Goal: Go to known website: Access a specific website the user already knows

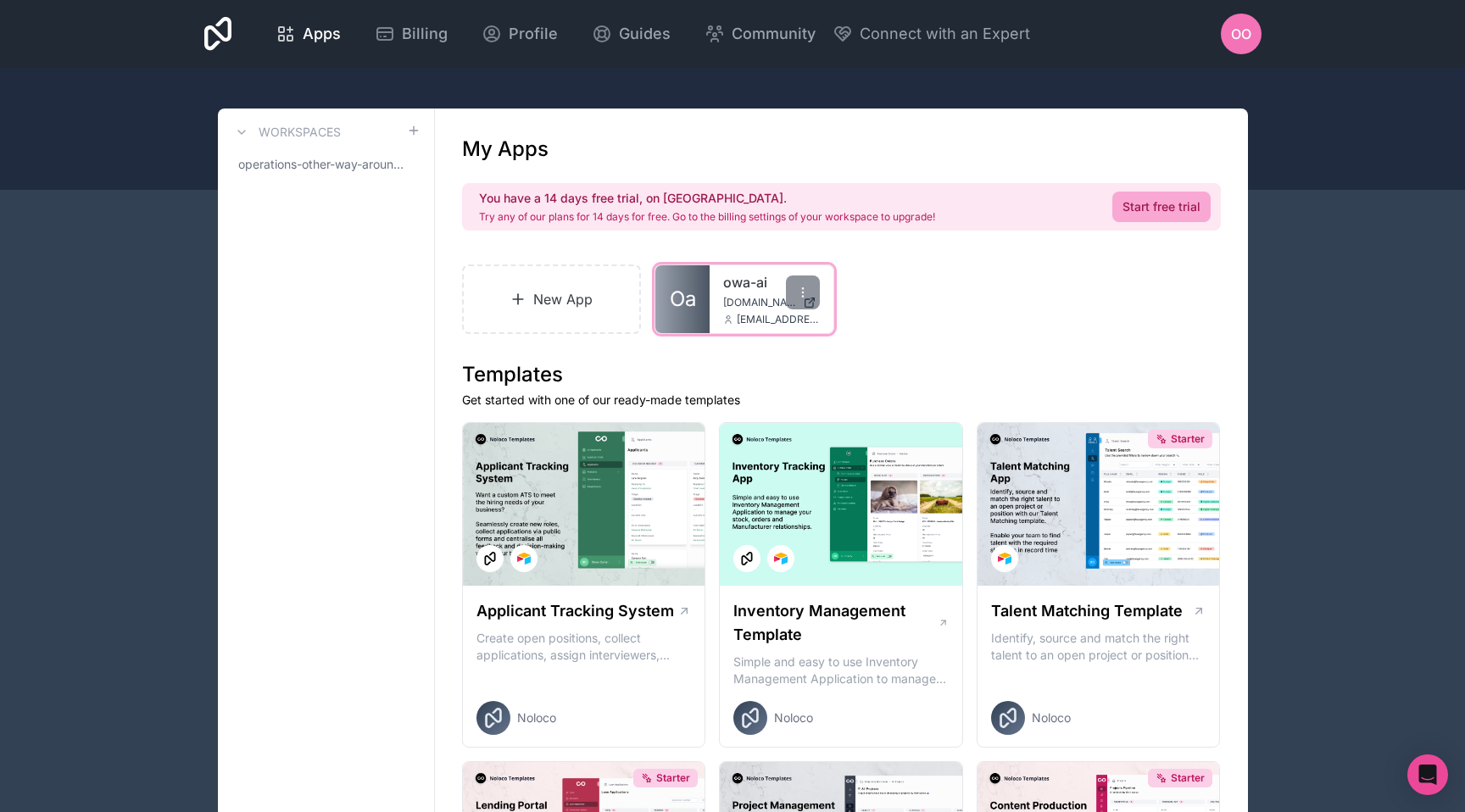
click at [747, 305] on span "[DOMAIN_NAME]" at bounding box center [760, 302] width 73 height 13
click at [737, 311] on div "owa-ai [DOMAIN_NAME] [EMAIL_ADDRESS][DOMAIN_NAME]" at bounding box center [771, 299] width 124 height 68
click at [688, 311] on span "Oa" at bounding box center [683, 299] width 27 height 27
